Goal: Ask a question: Seek information or help from site administrators or community

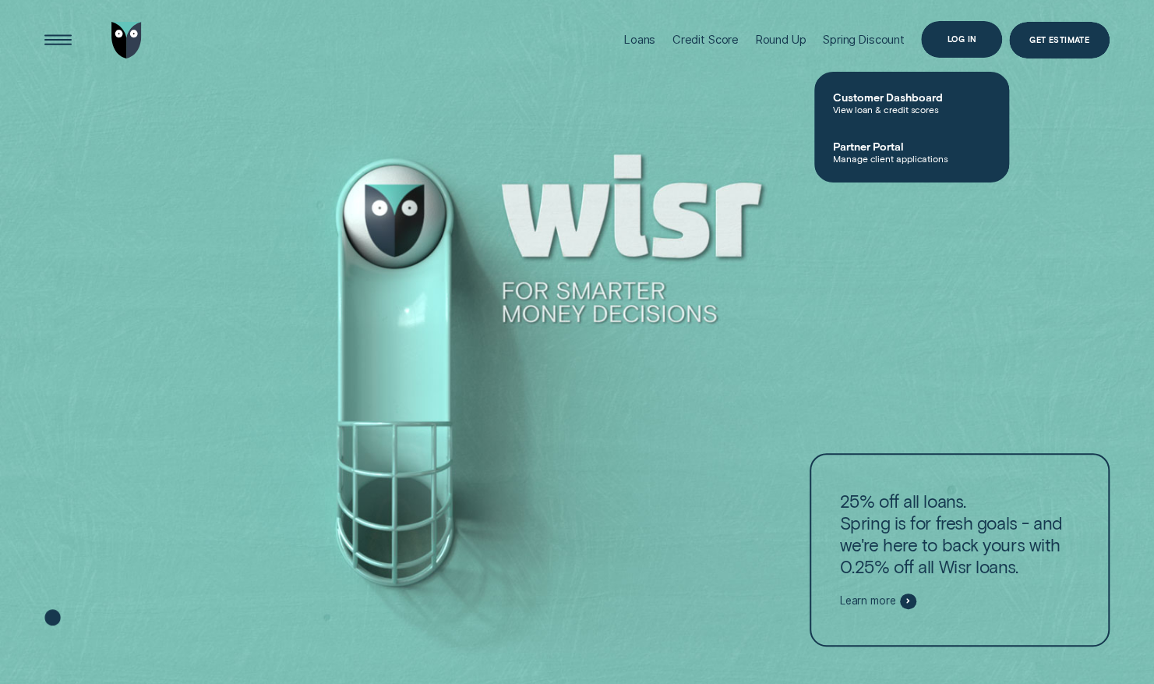
click at [956, 43] on div "Log in" at bounding box center [963, 39] width 30 height 7
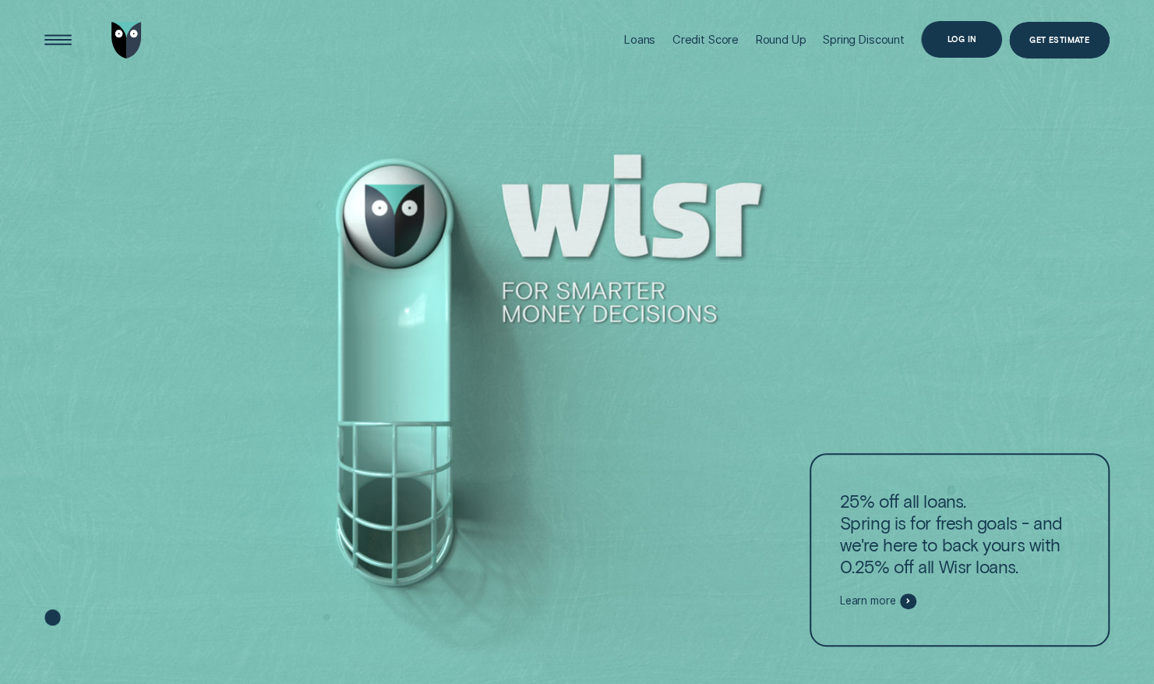
click at [960, 32] on div "Log in" at bounding box center [961, 39] width 81 height 37
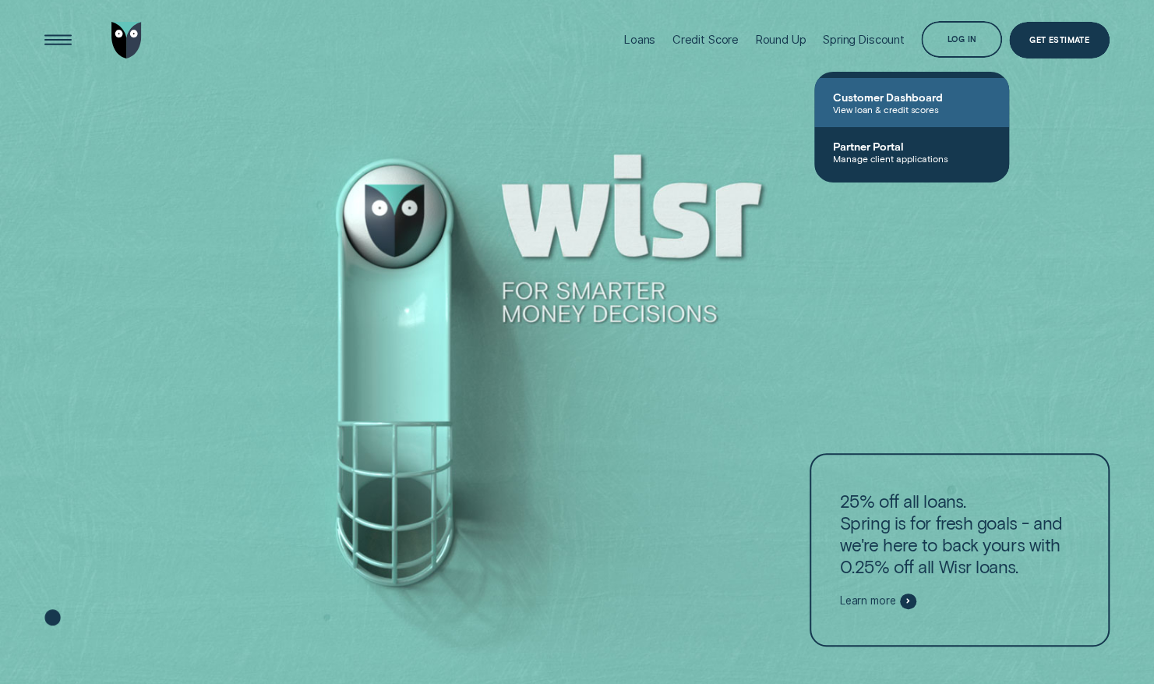
click at [917, 117] on link "Customer Dashboard View loan & credit scores" at bounding box center [912, 102] width 195 height 49
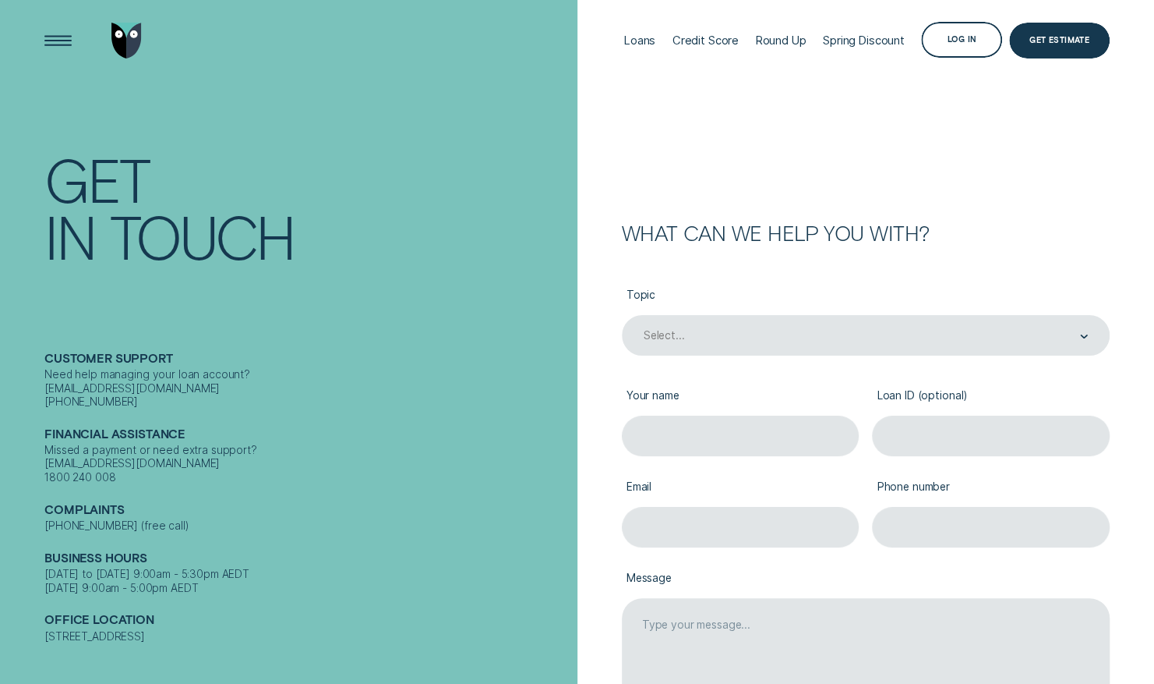
click at [808, 295] on label "Topic" at bounding box center [866, 296] width 488 height 37
click at [808, 330] on div "Select..." at bounding box center [865, 336] width 446 height 16
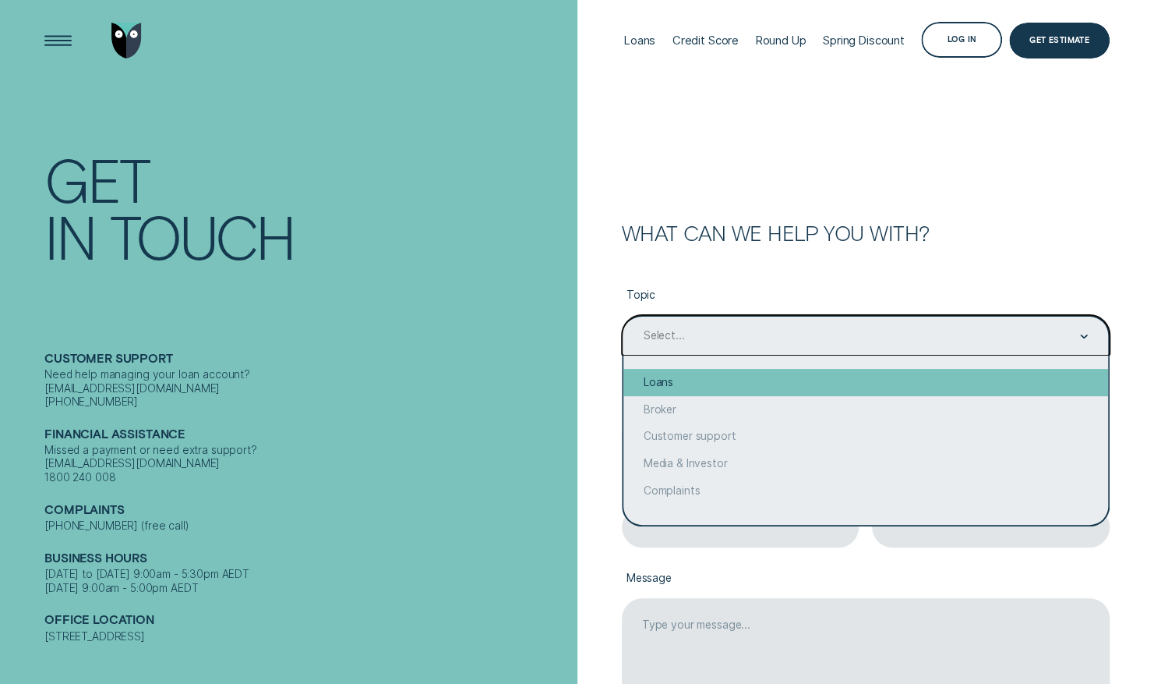
click at [765, 381] on div "Loans" at bounding box center [866, 382] width 485 height 27
type input "Loans"
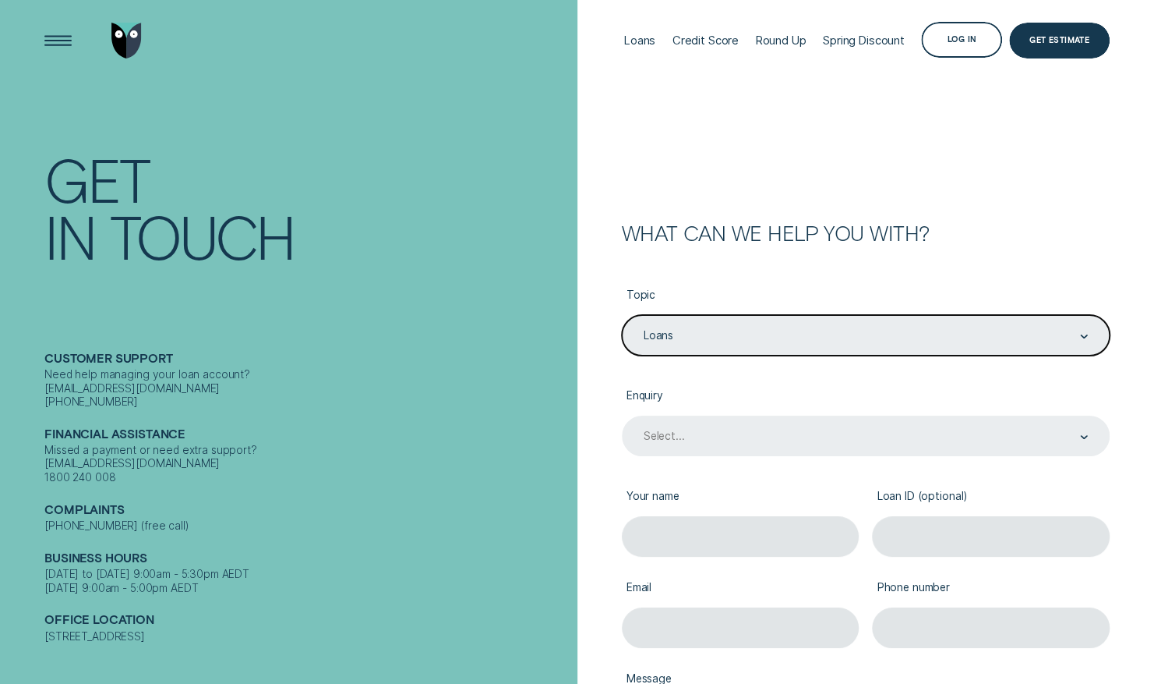
click at [806, 438] on div "Select..." at bounding box center [866, 435] width 488 height 41
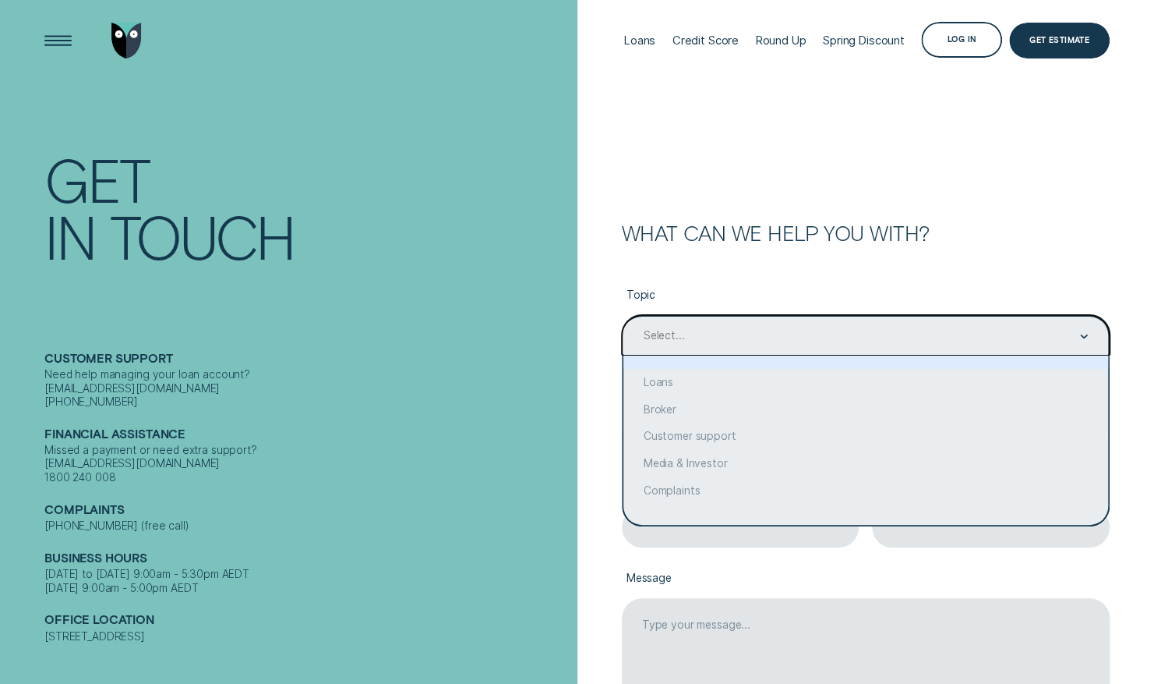
click at [731, 345] on div "Select..." at bounding box center [866, 335] width 488 height 41
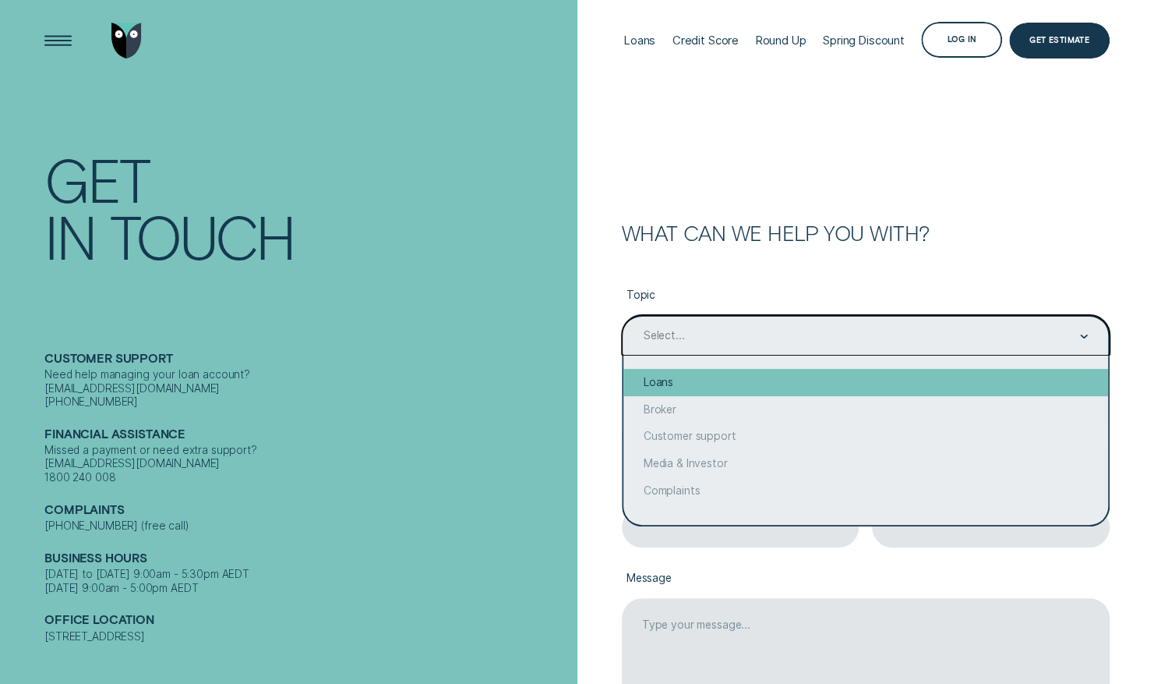
click at [768, 380] on div "Loans" at bounding box center [866, 382] width 485 height 27
type input "Loans"
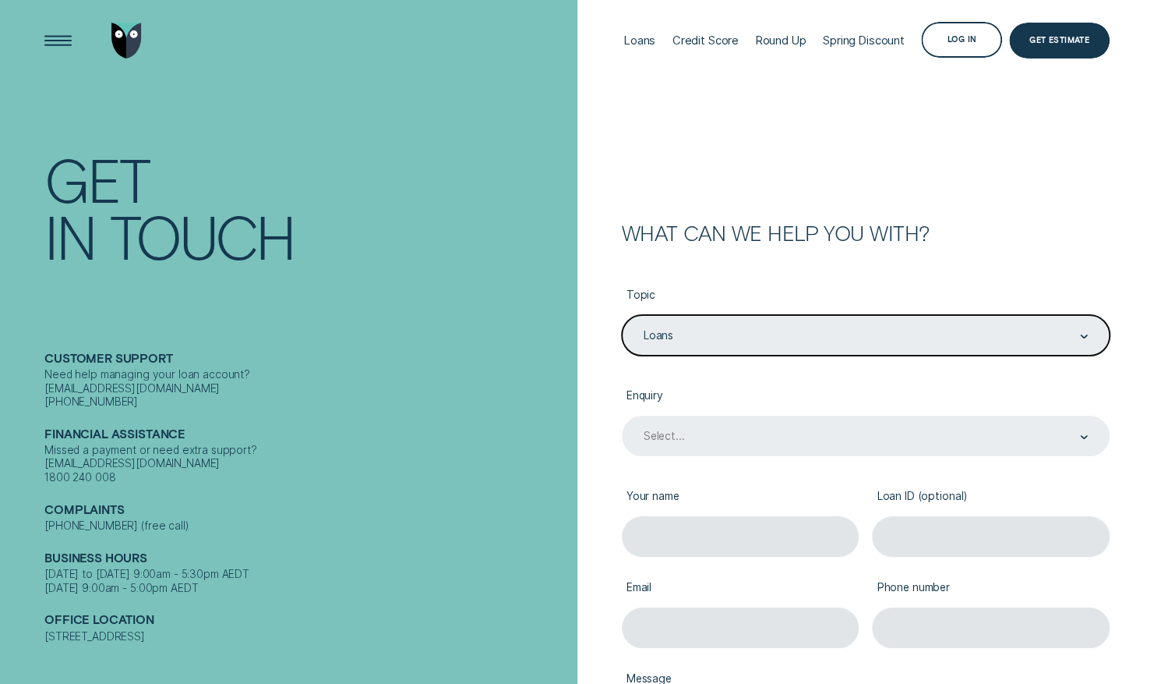
click at [737, 440] on div "Select..." at bounding box center [866, 435] width 488 height 41
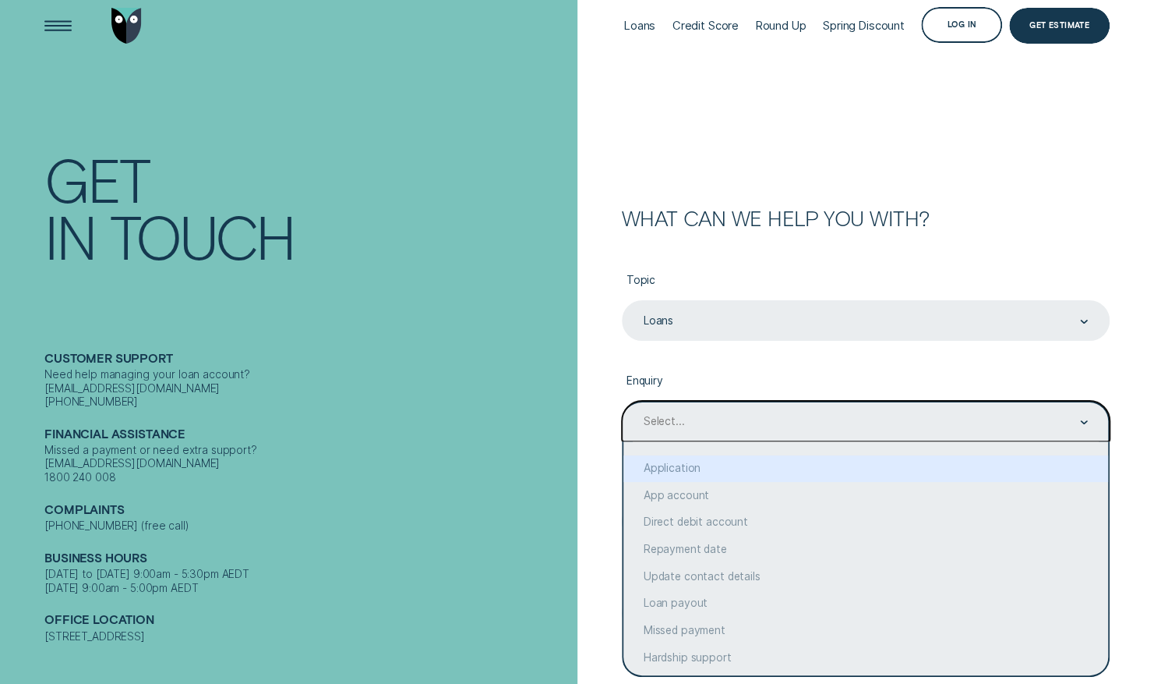
scroll to position [16, 0]
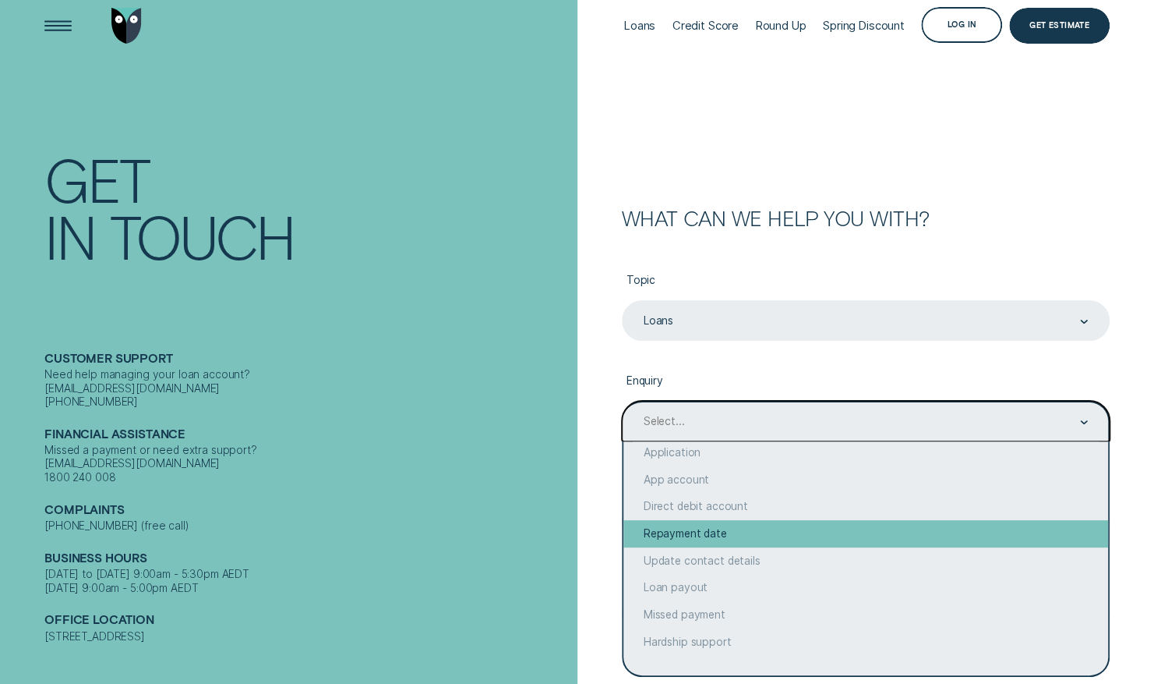
click at [783, 528] on div "Repayment date" at bounding box center [866, 533] width 485 height 27
type input "Repayment date"
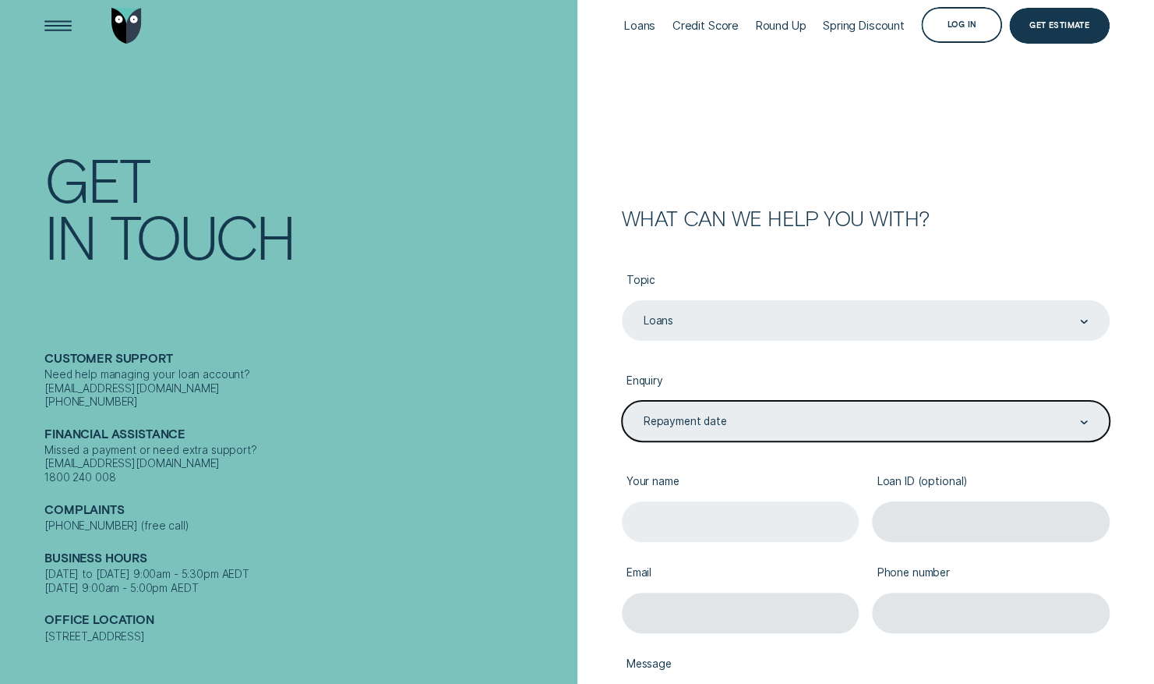
click at [741, 510] on input "Your name" at bounding box center [740, 521] width 237 height 41
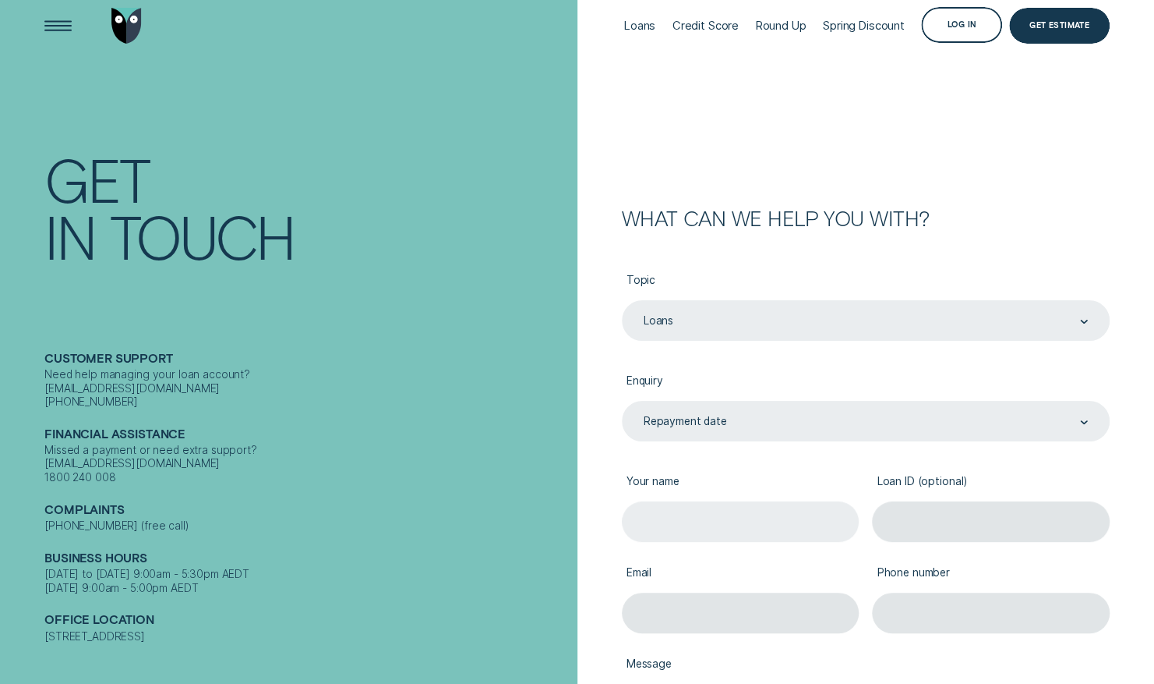
type input "[PERSON_NAME]"
type input "[PERSON_NAME][EMAIL_ADDRESS][DOMAIN_NAME]"
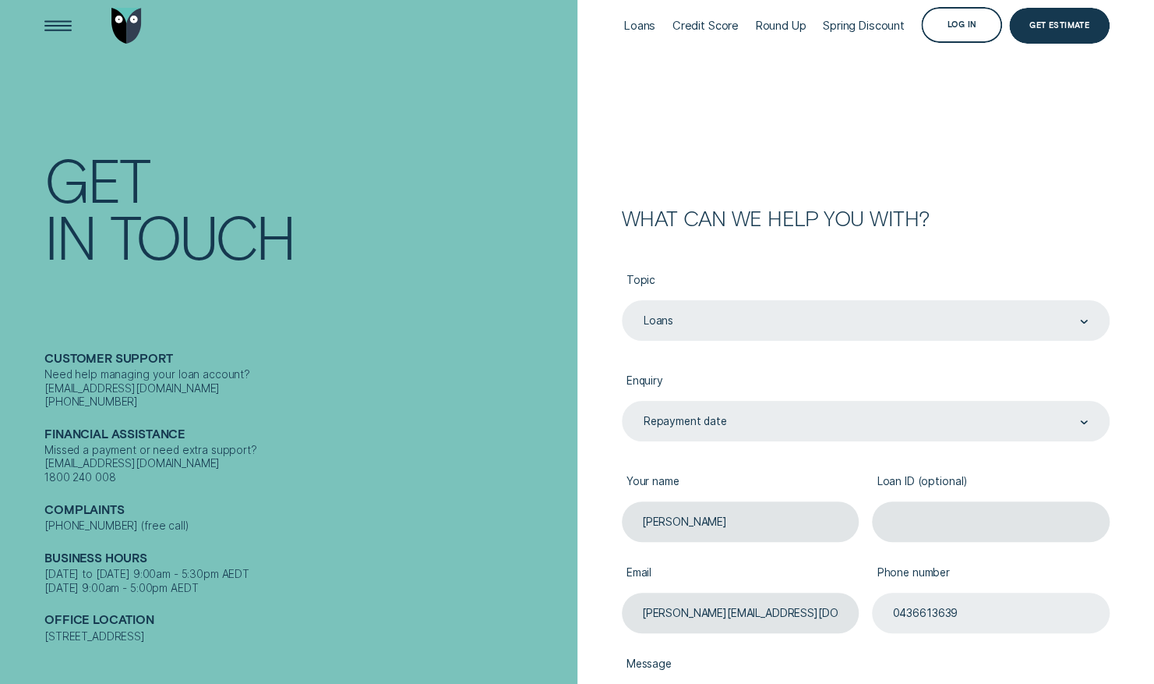
click at [967, 612] on input "0436613639" at bounding box center [990, 612] width 237 height 41
type input "0"
type input "0457259980"
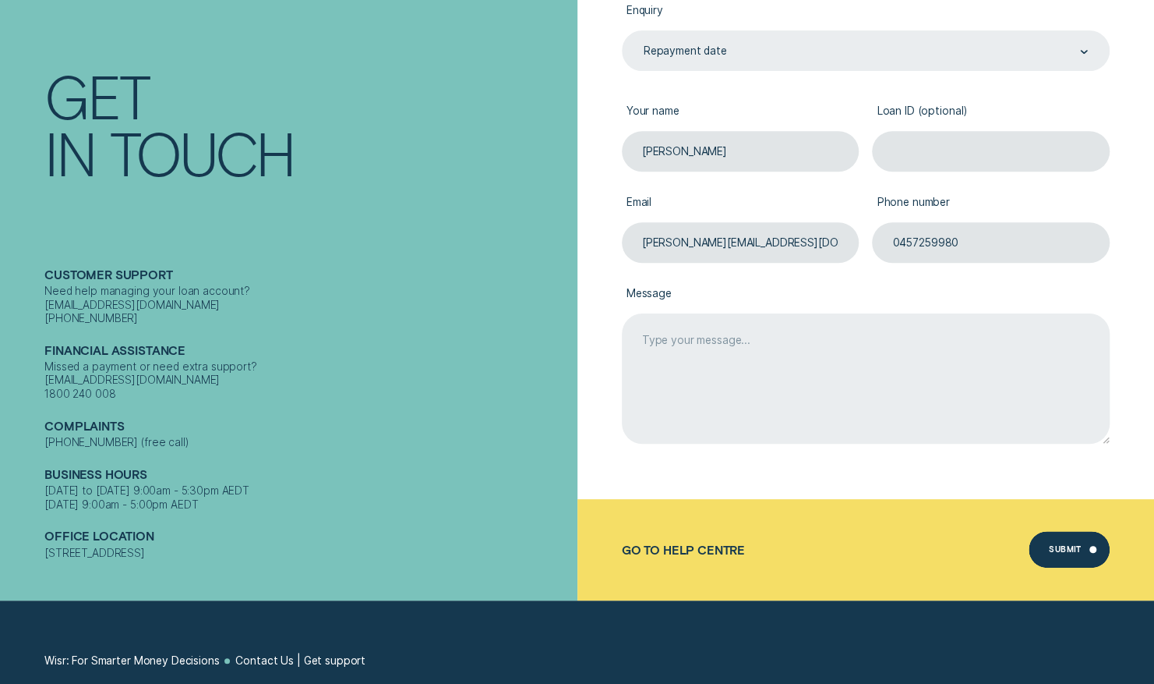
click at [694, 315] on textarea "Message" at bounding box center [866, 377] width 488 height 129
click at [693, 346] on textarea "Hi loan ID" at bounding box center [866, 377] width 488 height 129
paste textarea "Loan ID 308537"
click at [716, 345] on textarea "Hi loan ID Loan ID 308537" at bounding box center [866, 377] width 488 height 129
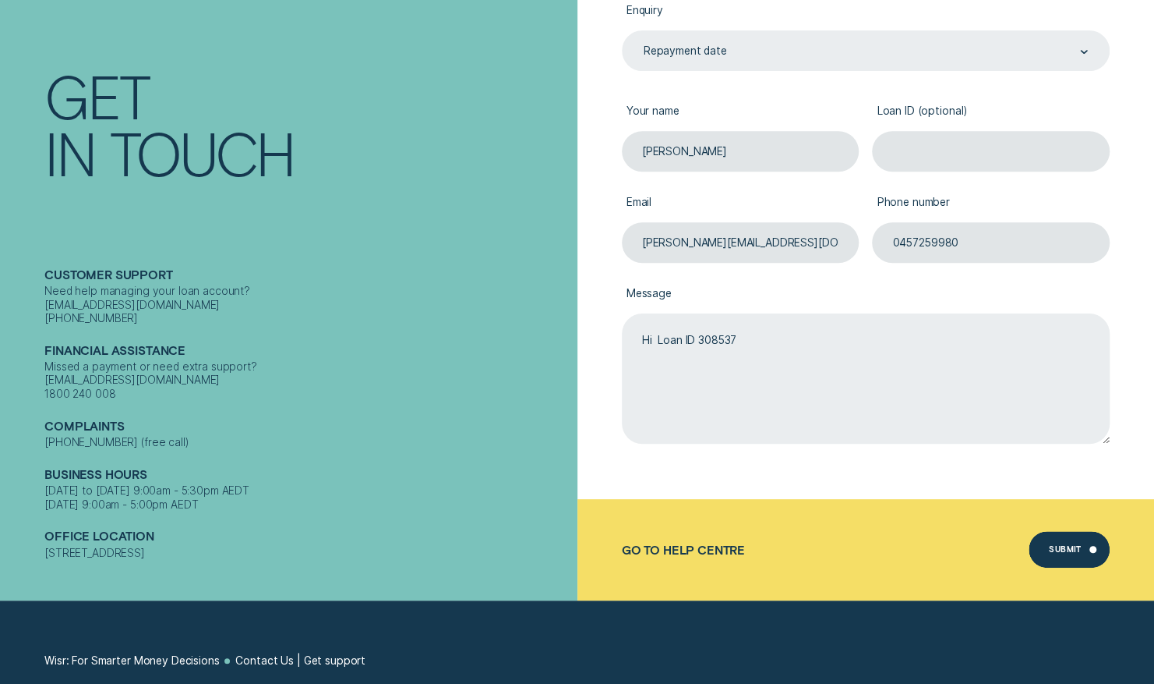
click at [764, 345] on textarea "Hi Loan ID 308537" at bounding box center [866, 377] width 488 height 129
click at [957, 373] on textarea "Hi Loan ID 308537 I need last finanical years statement and cannot download" at bounding box center [866, 377] width 488 height 129
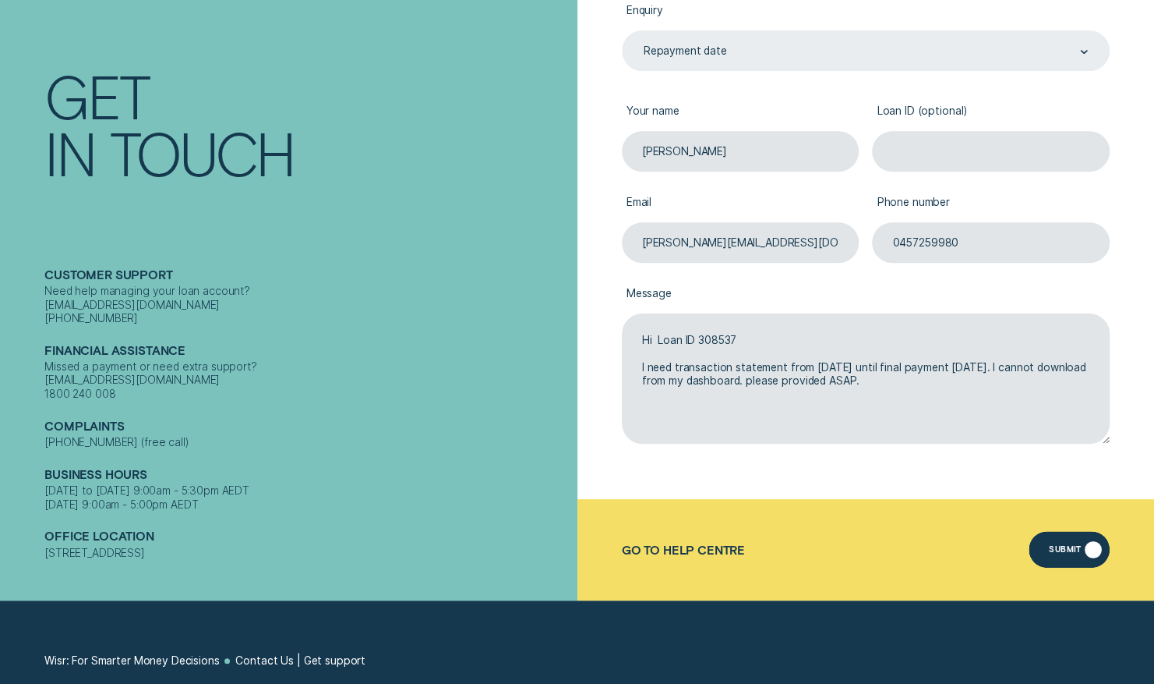
type textarea "Hi Loan ID 308537 I need transaction statement from [DATE] until final payment …"
click at [1082, 563] on div "Submit" at bounding box center [1069, 549] width 81 height 37
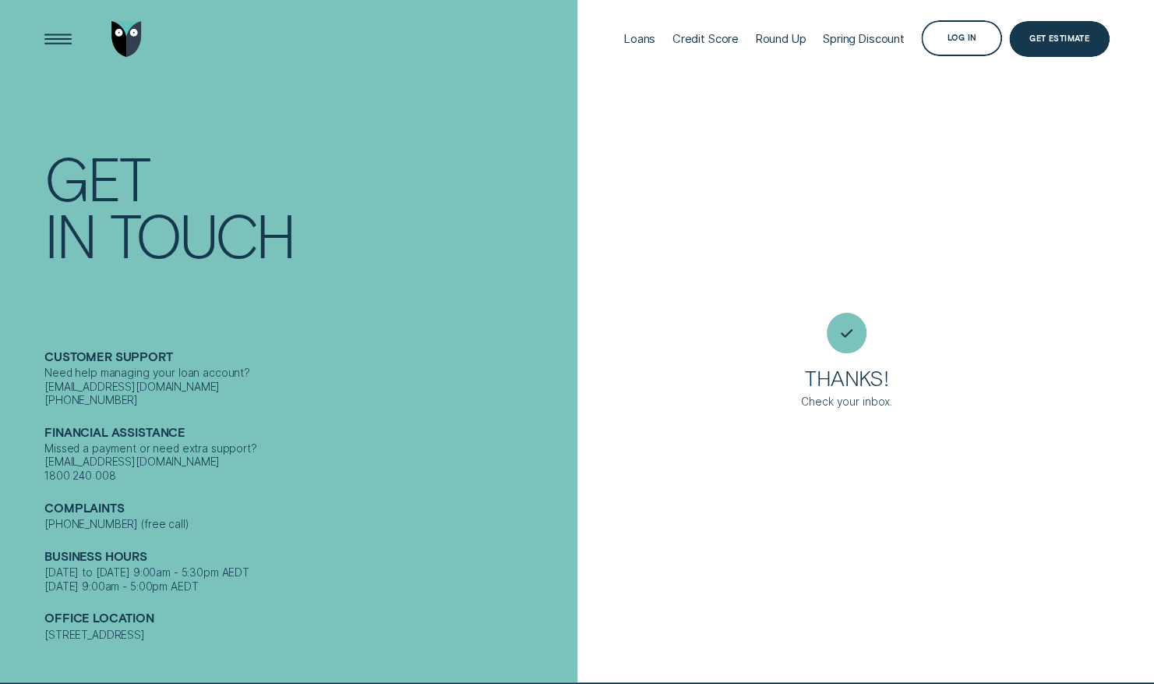
scroll to position [0, 0]
